Goal: Information Seeking & Learning: Learn about a topic

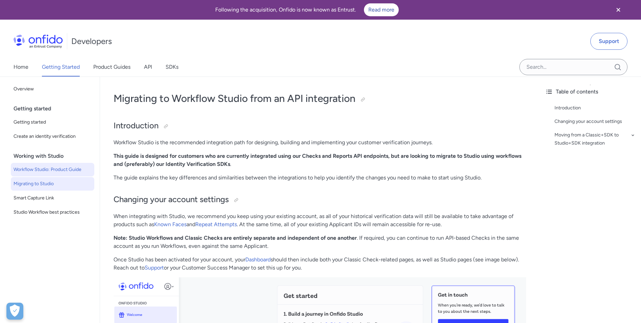
click at [28, 170] on span "Workflow Studio: Product Guide" at bounding box center [53, 169] width 78 height 8
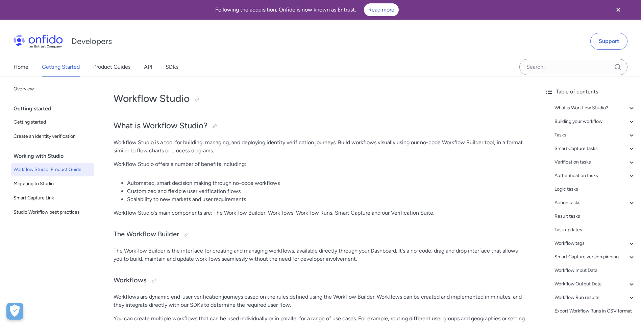
click at [154, 145] on p "Workflow Studio is a tool for building, managing, and deploying identity verifi…" at bounding box center [320, 146] width 413 height 16
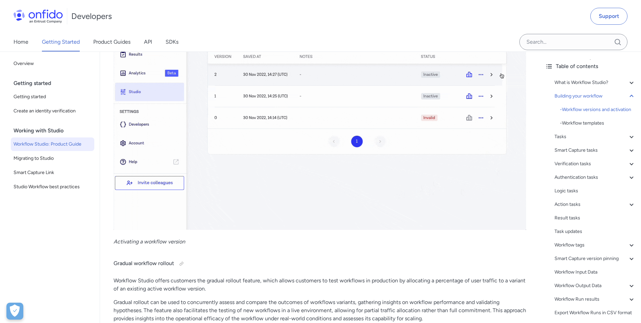
scroll to position [1420, 0]
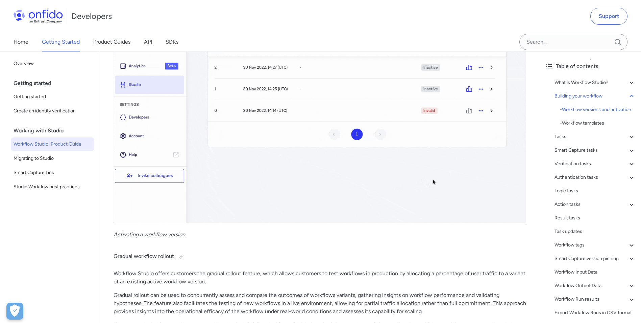
click at [244, 274] on p "Workflow Studio offers customers the gradual rollout feature, which allows cust…" at bounding box center [320, 277] width 413 height 16
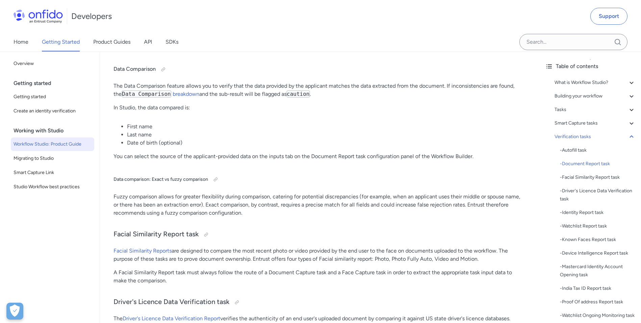
scroll to position [5714, 0]
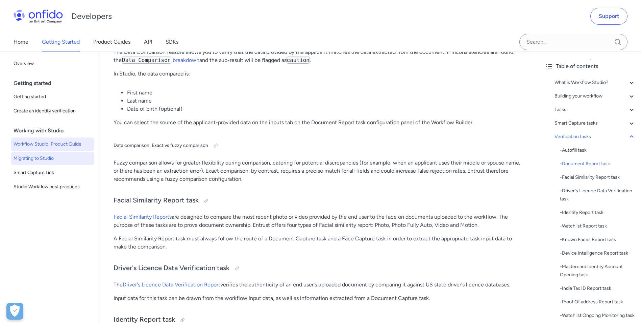
click at [51, 158] on span "Migrating to Studio" at bounding box center [53, 158] width 78 height 8
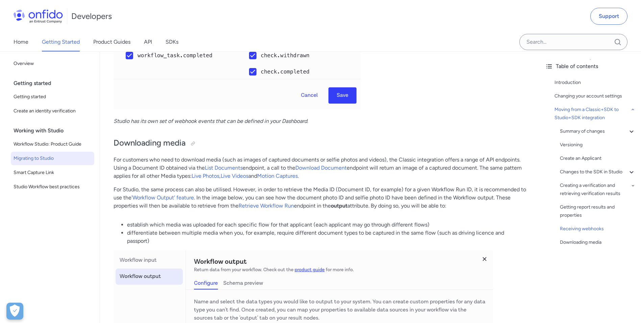
scroll to position [2942, 0]
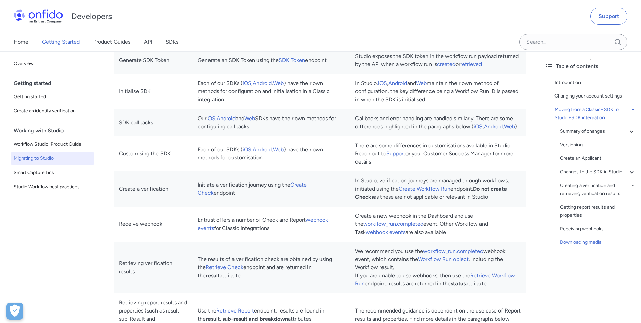
scroll to position [0, 0]
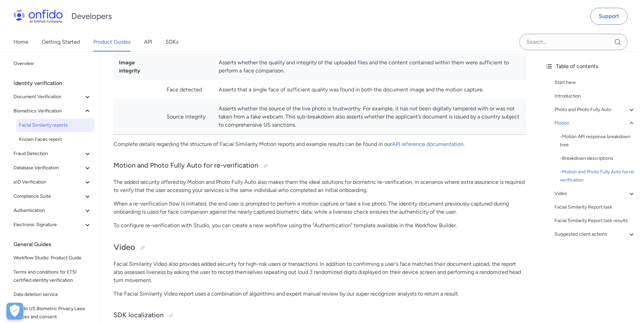
scroll to position [1338, 0]
